Goal: Task Accomplishment & Management: Use online tool/utility

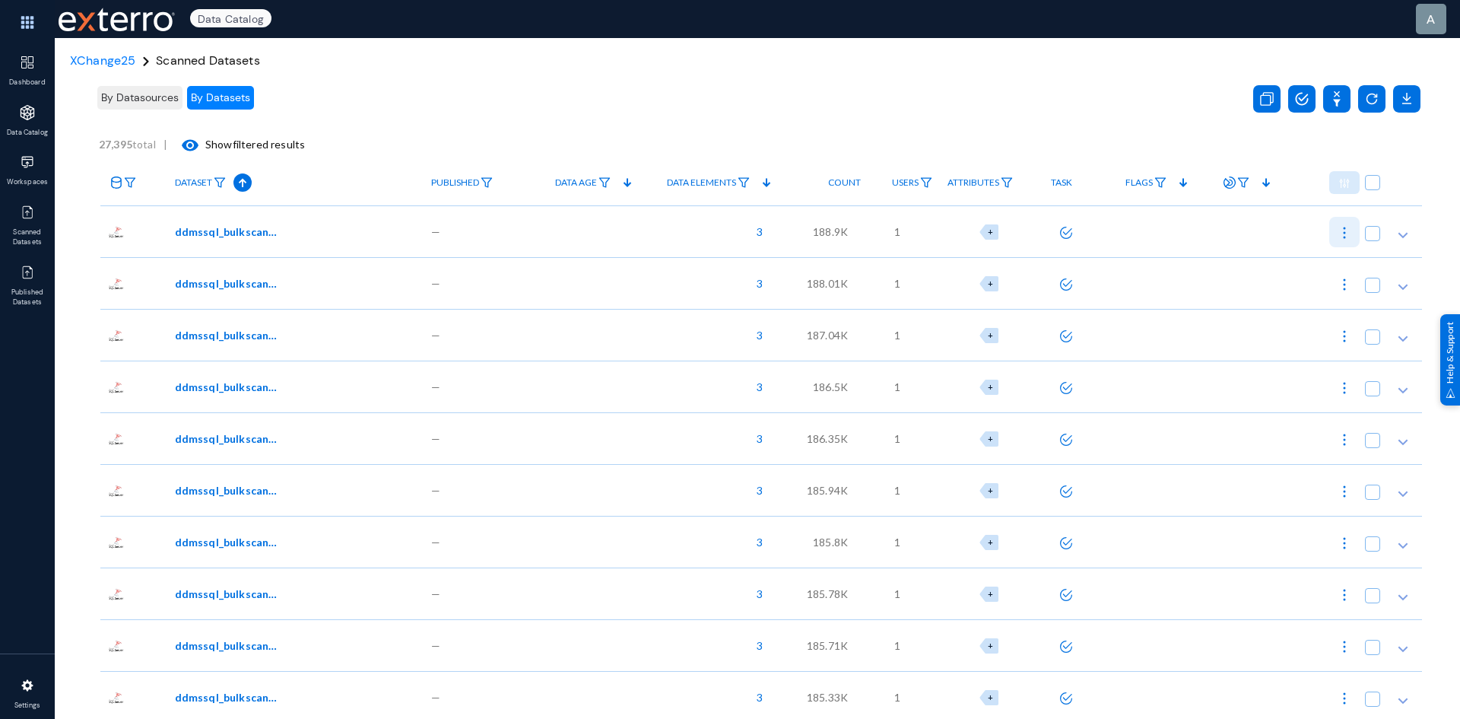
click at [1337, 230] on img at bounding box center [1344, 232] width 15 height 15
checkbox input "true"
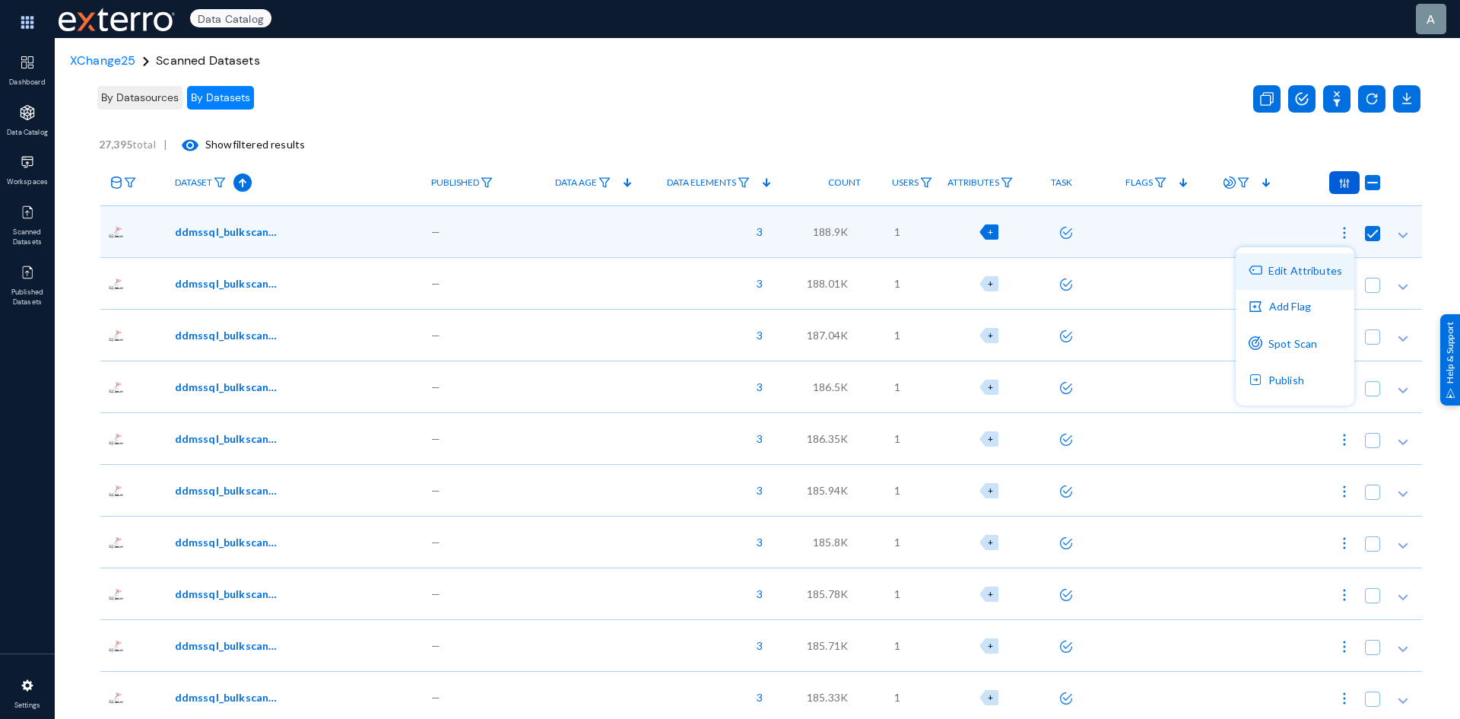
click at [1316, 275] on button "Edit Attributes" at bounding box center [1295, 271] width 119 height 37
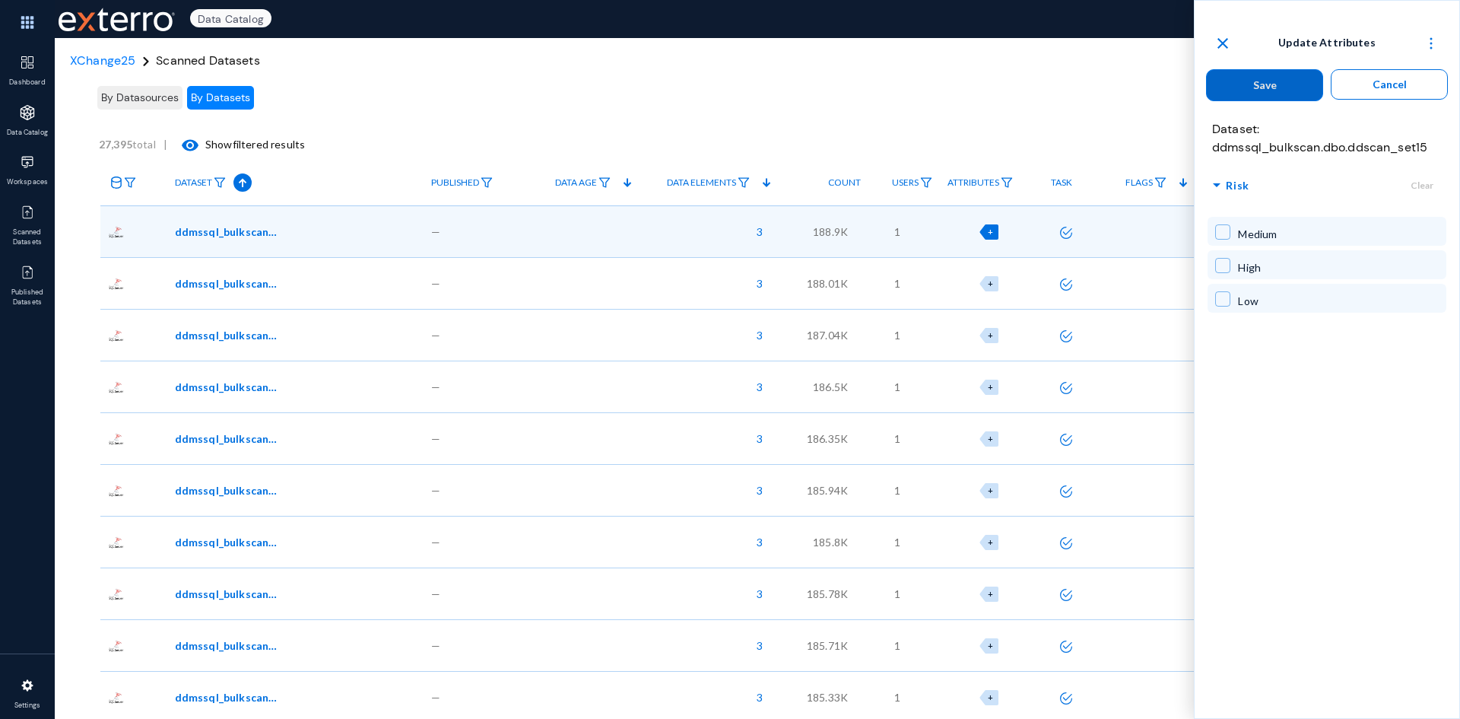
click at [1385, 84] on span "Cancel" at bounding box center [1390, 84] width 34 height 13
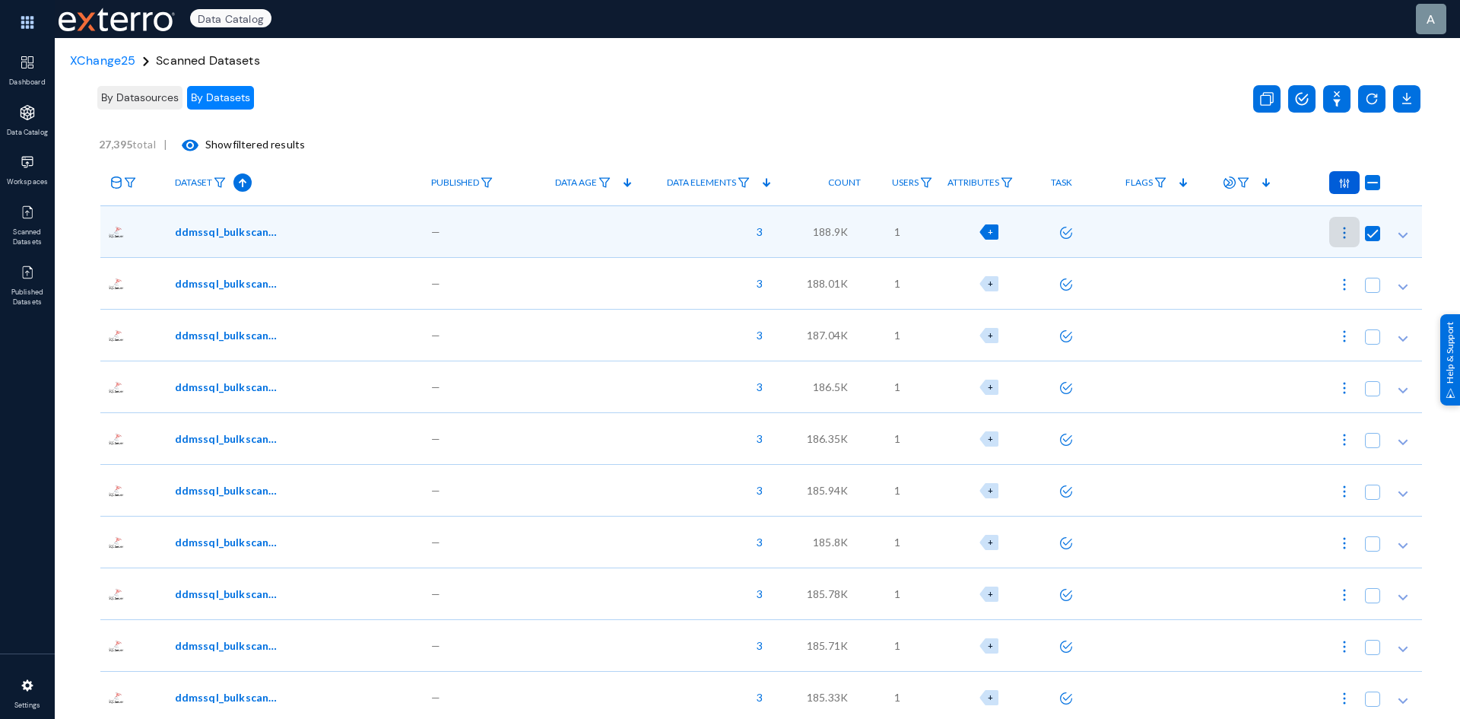
click at [1342, 237] on img at bounding box center [1344, 232] width 15 height 15
click at [1287, 308] on button "Add Flag" at bounding box center [1295, 308] width 119 height 37
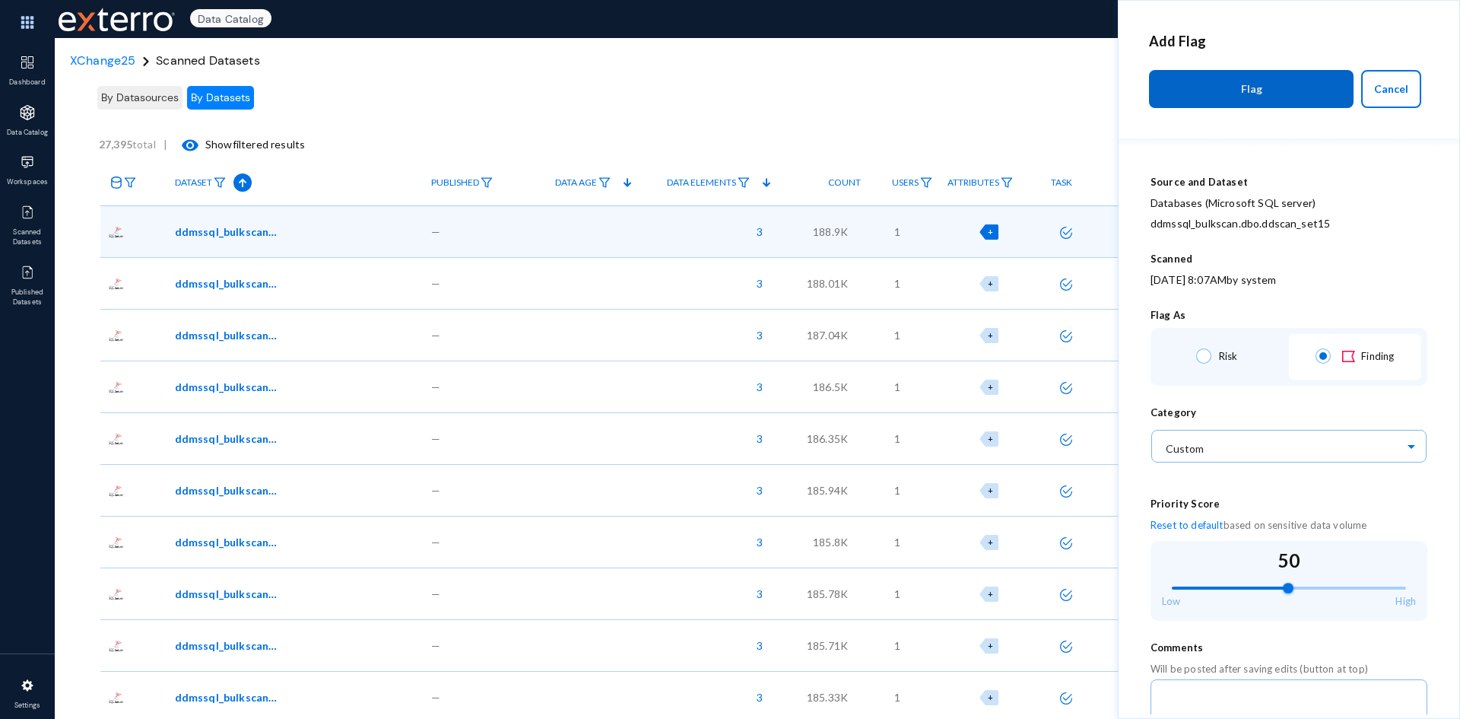
click at [1386, 99] on button "Cancel" at bounding box center [1391, 89] width 60 height 38
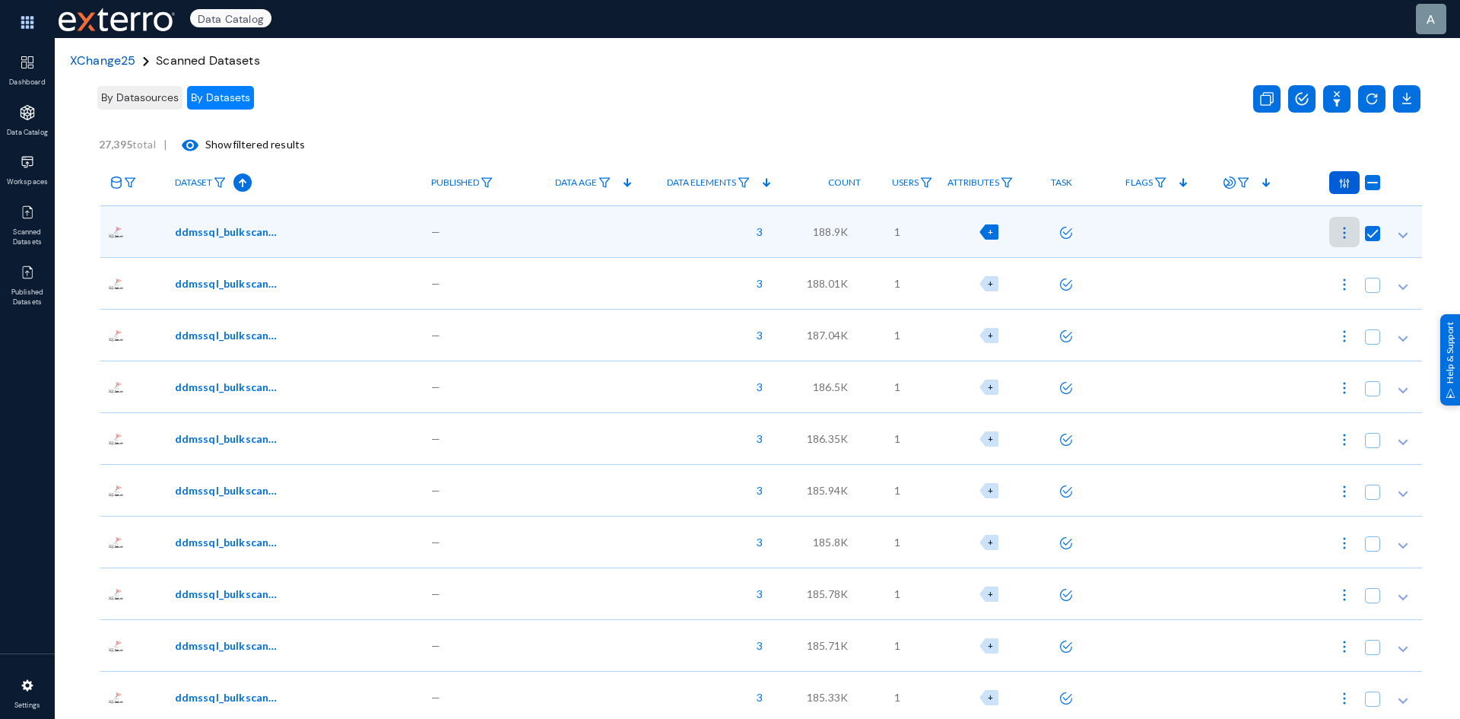
click at [101, 56] on span "XChange25" at bounding box center [102, 60] width 65 height 16
